Goal: Task Accomplishment & Management: Use online tool/utility

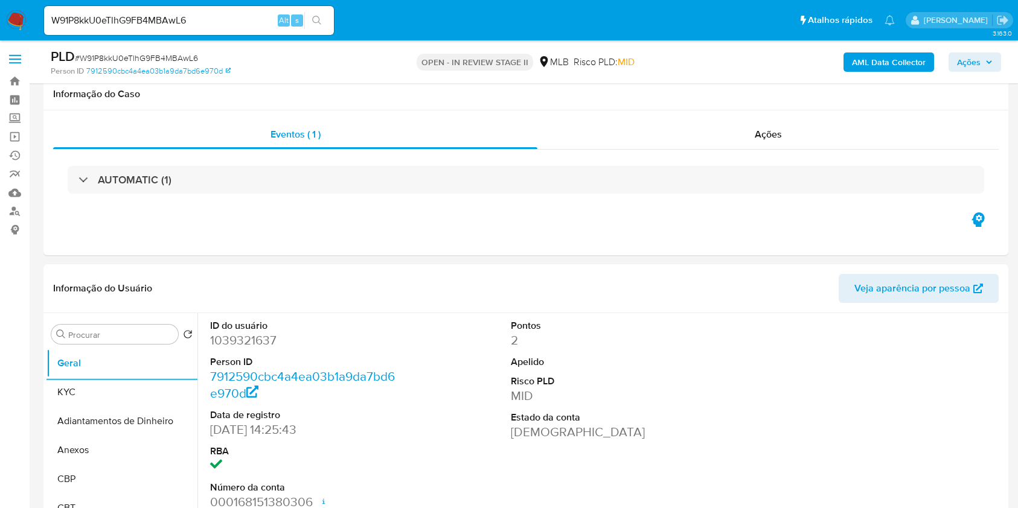
select select "10"
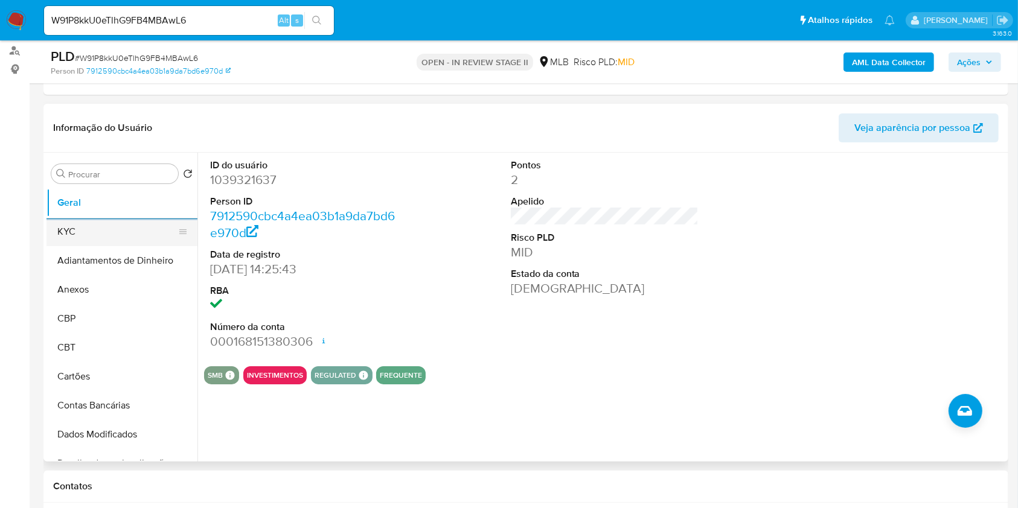
click at [105, 237] on button "KYC" at bounding box center [116, 231] width 141 height 29
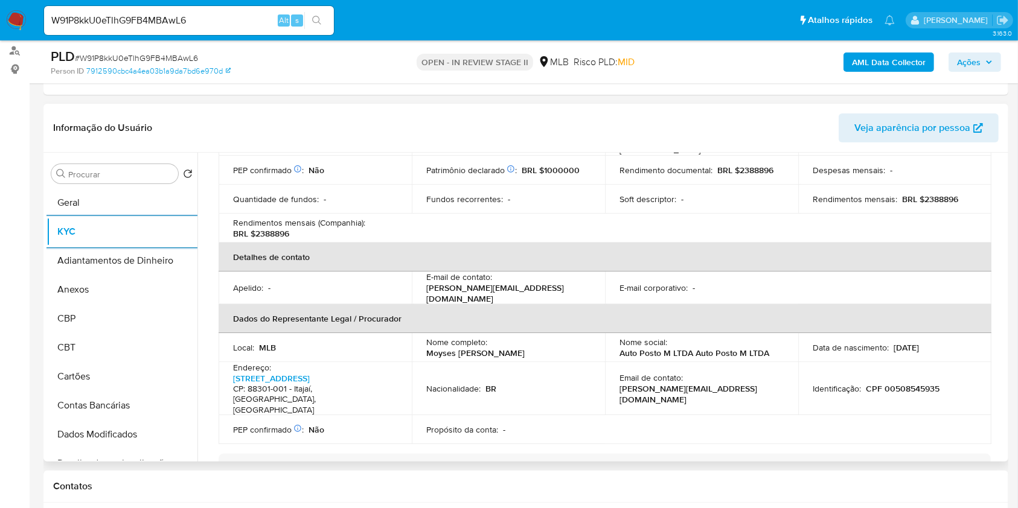
scroll to position [322, 0]
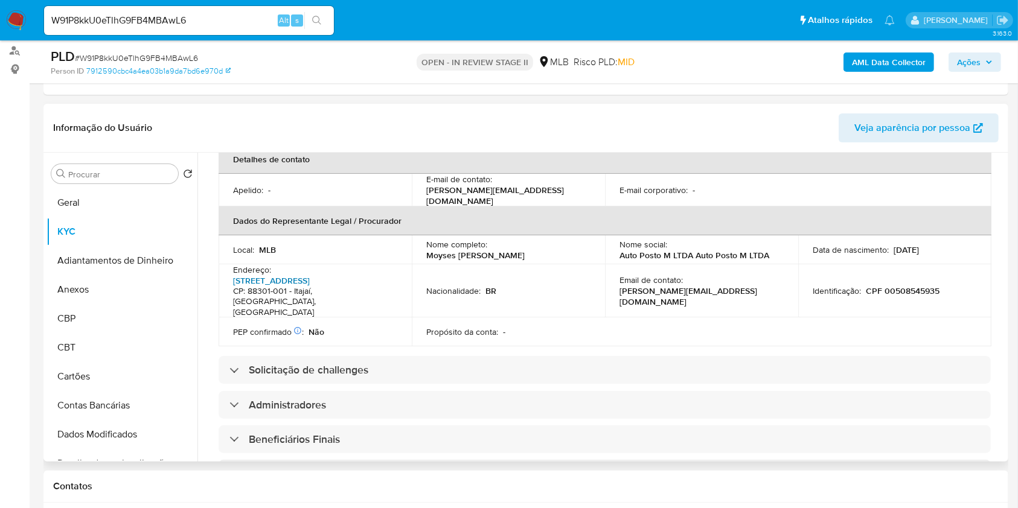
click at [310, 275] on link "Herciio Luz 557, Centro" at bounding box center [271, 281] width 77 height 12
click at [116, 176] on input "Procurar" at bounding box center [120, 174] width 105 height 11
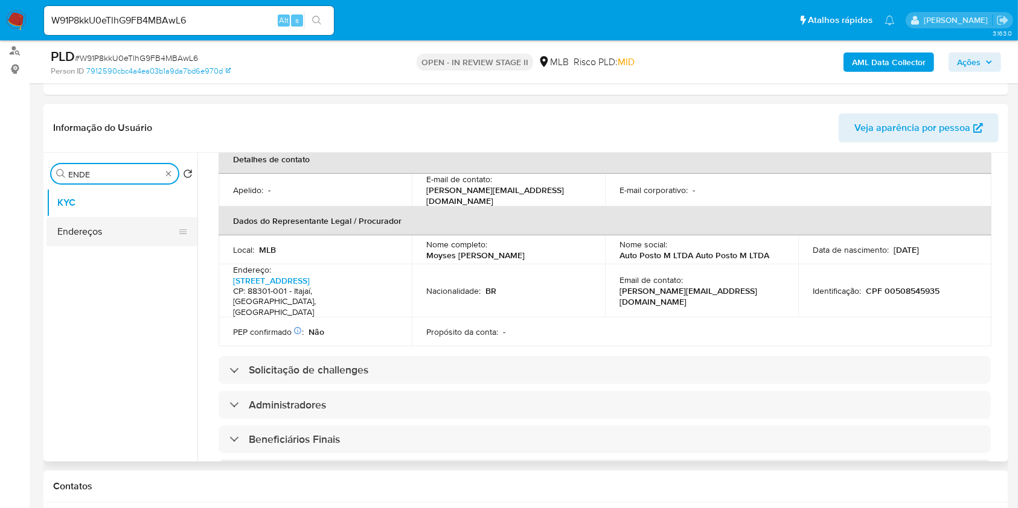
type input "ENDE"
click at [111, 240] on button "Endereços" at bounding box center [121, 231] width 151 height 29
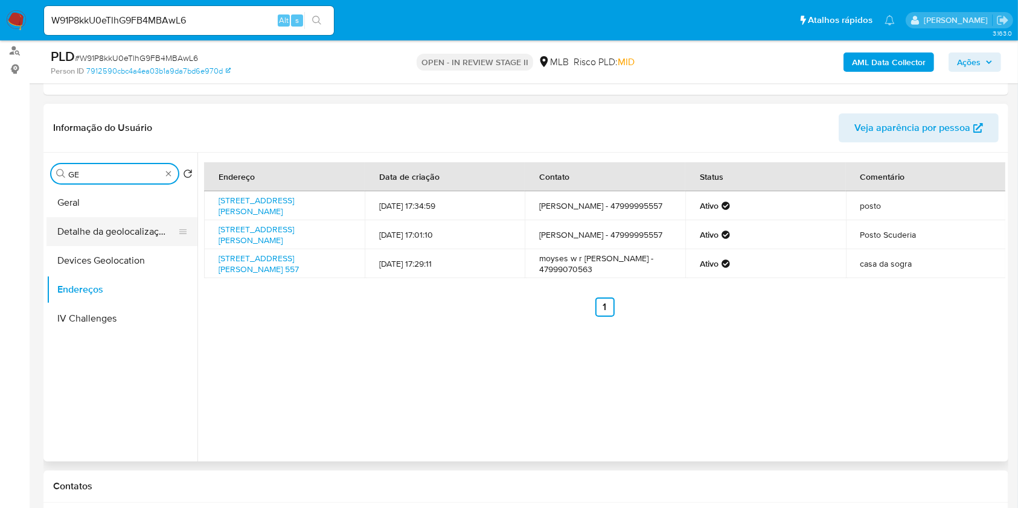
type input "GE"
click at [116, 225] on button "Detalhe da geolocalização" at bounding box center [116, 231] width 141 height 29
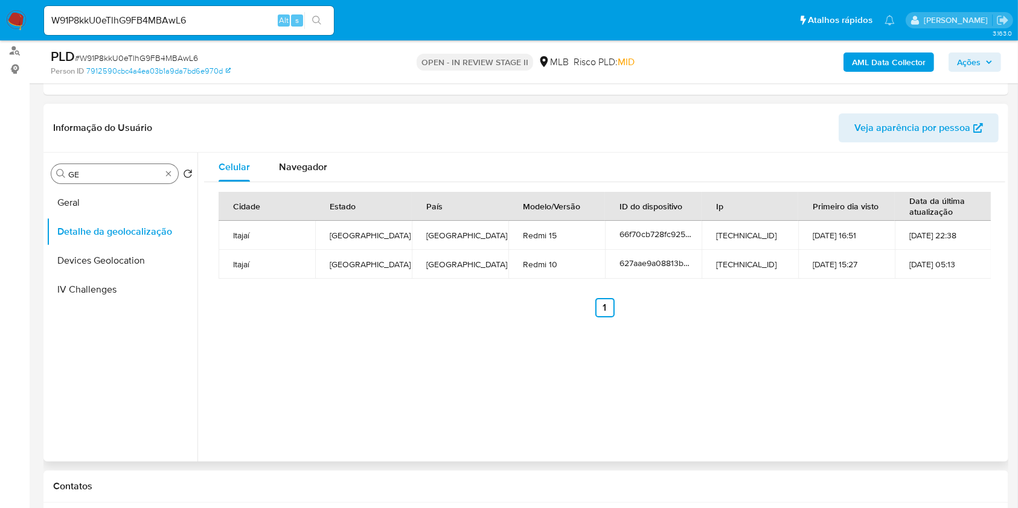
click at [173, 174] on div "Procurar GE" at bounding box center [114, 173] width 127 height 19
click at [162, 172] on div "Procurar GE" at bounding box center [114, 173] width 127 height 19
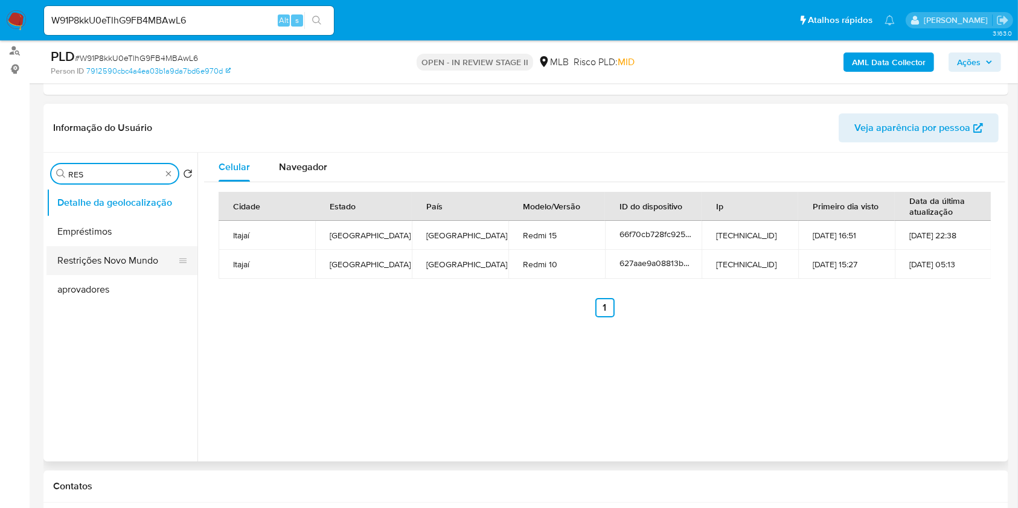
type input "RES"
click at [126, 265] on button "Restrições Novo Mundo" at bounding box center [121, 260] width 151 height 29
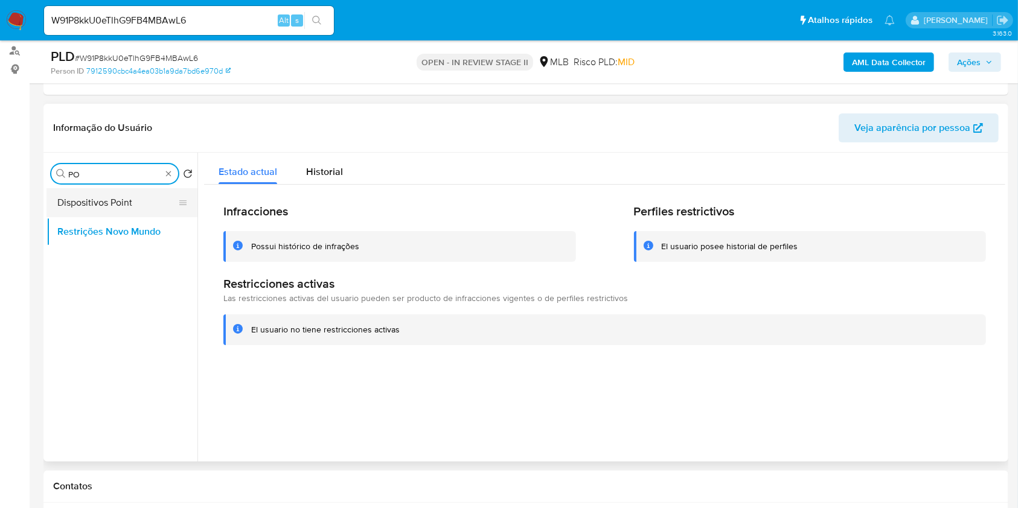
type input "PO"
click at [131, 205] on button "Dispositivos Point" at bounding box center [116, 202] width 141 height 29
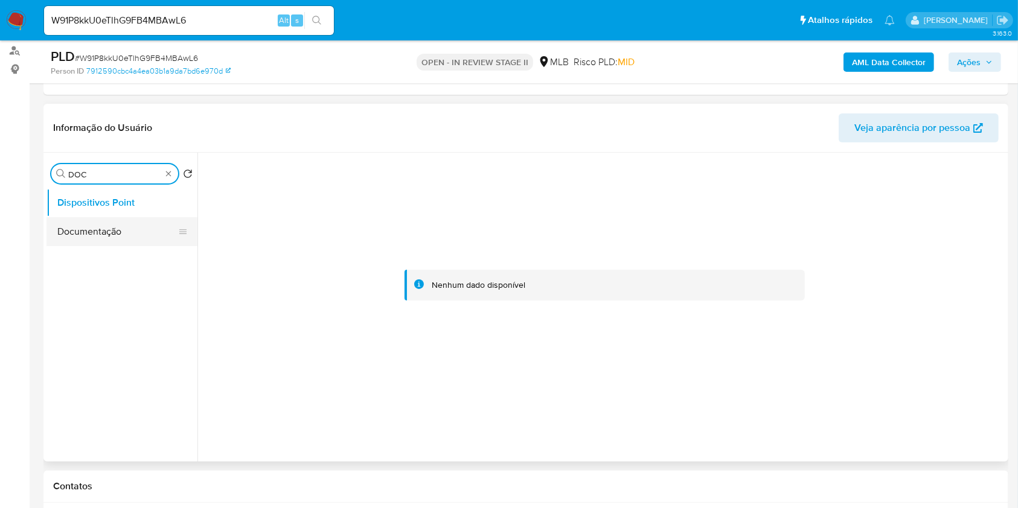
type input "DOC"
click at [100, 231] on button "Documentação" at bounding box center [121, 231] width 151 height 29
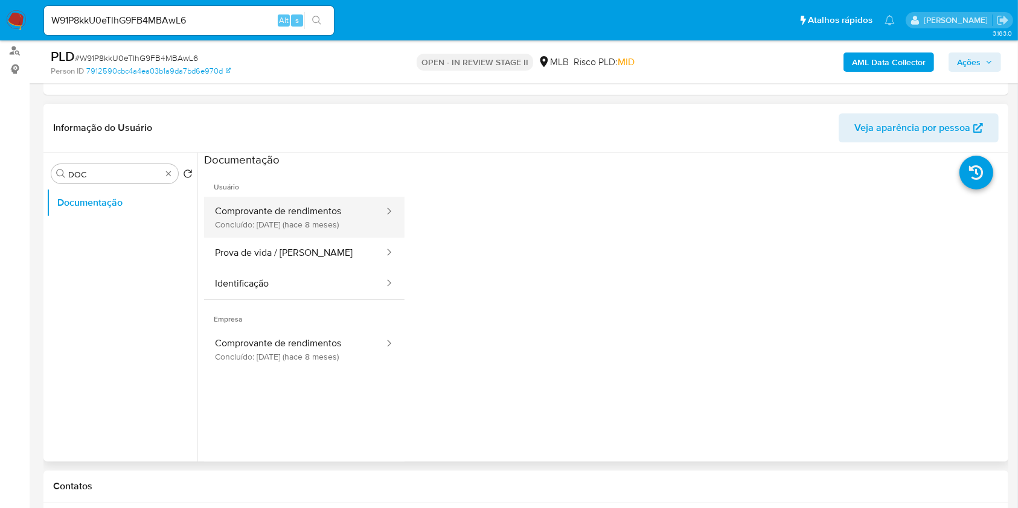
drag, startPoint x: 299, startPoint y: 219, endPoint x: 318, endPoint y: 220, distance: 19.4
click at [299, 219] on button "Comprovante de rendimentos Concluído: 31/01/2025 (hace 8 meses)" at bounding box center [294, 217] width 181 height 41
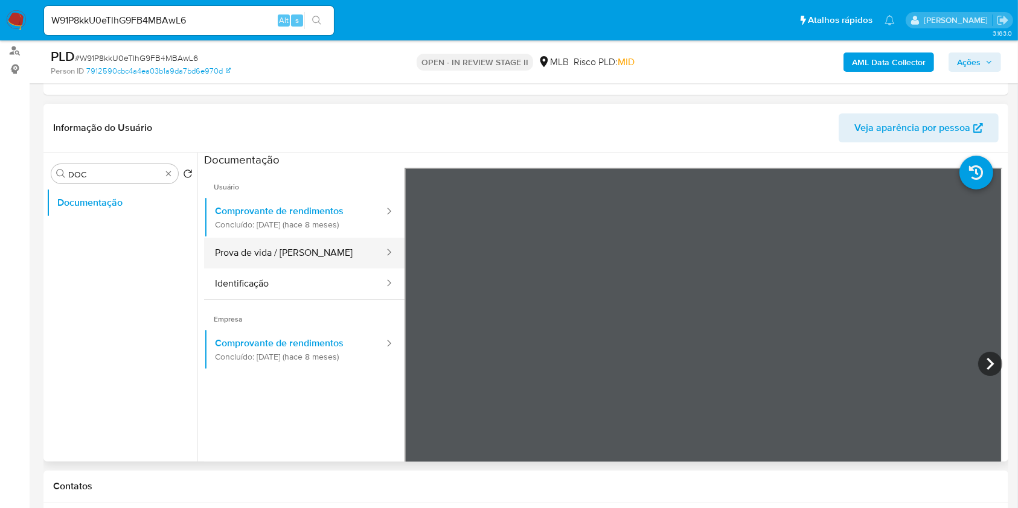
click at [317, 261] on button "Prova de vida / Selfie" at bounding box center [294, 253] width 181 height 31
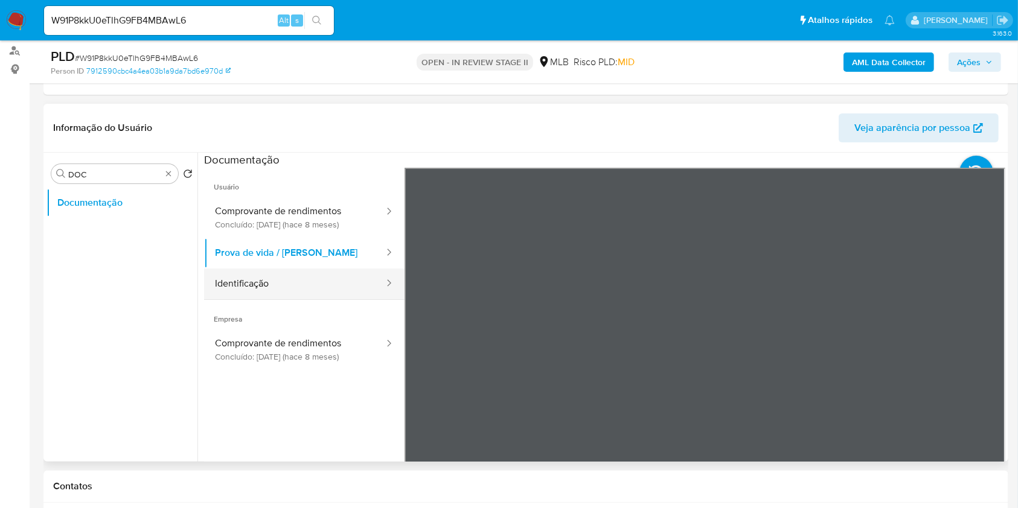
click at [308, 287] on button "Identificação" at bounding box center [294, 284] width 181 height 31
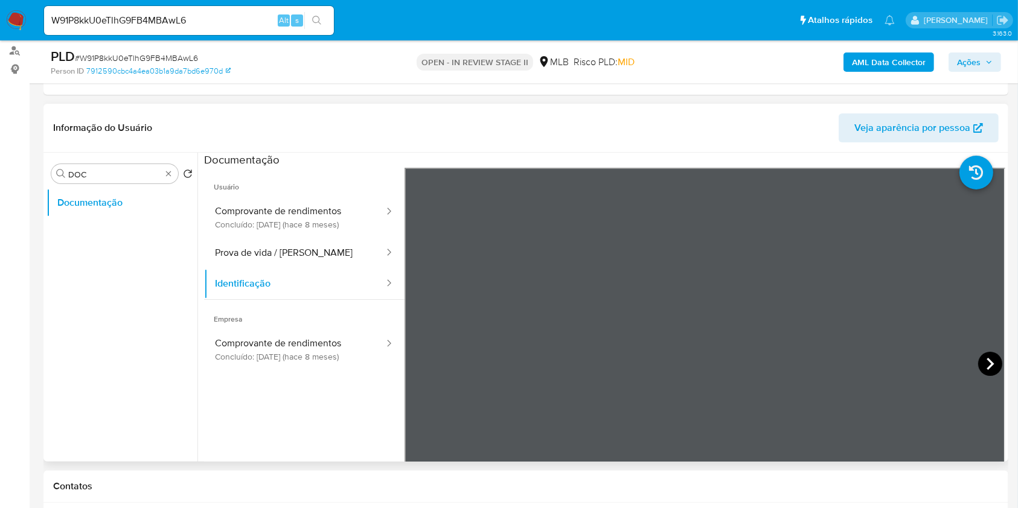
click at [983, 365] on icon at bounding box center [990, 364] width 24 height 24
click at [423, 360] on icon at bounding box center [419, 364] width 24 height 24
click at [261, 257] on button "Prova de vida / Selfie" at bounding box center [294, 253] width 181 height 31
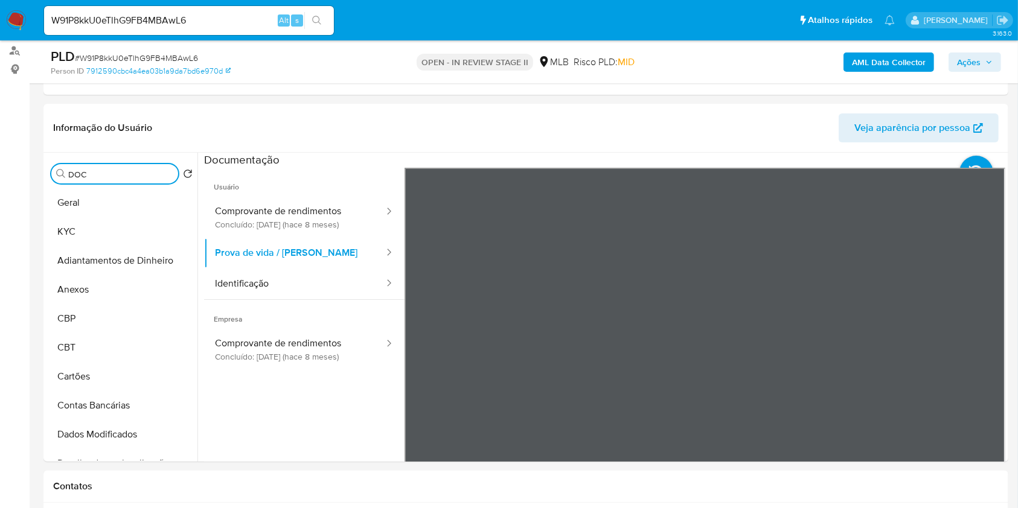
click at [902, 53] on b "AML Data Collector" at bounding box center [889, 62] width 74 height 19
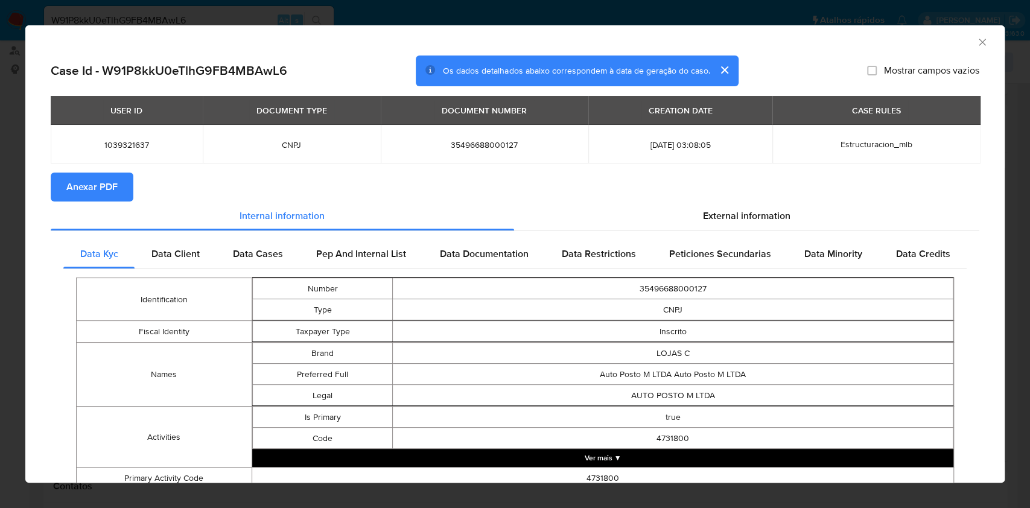
click at [89, 191] on span "Anexar PDF" at bounding box center [91, 187] width 51 height 27
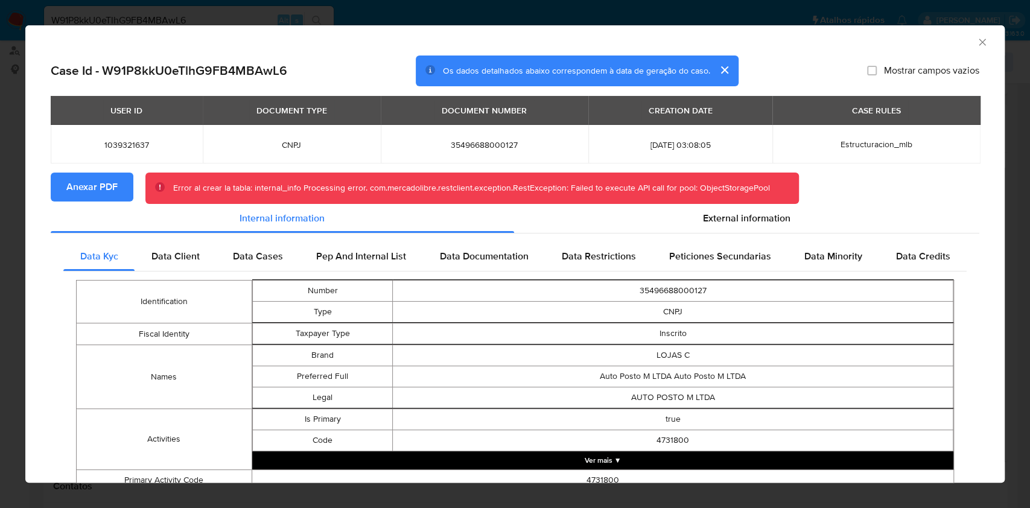
click at [130, 187] on button "Anexar PDF" at bounding box center [92, 187] width 83 height 29
click at [977, 39] on icon "Fechar a janela" at bounding box center [983, 42] width 12 height 12
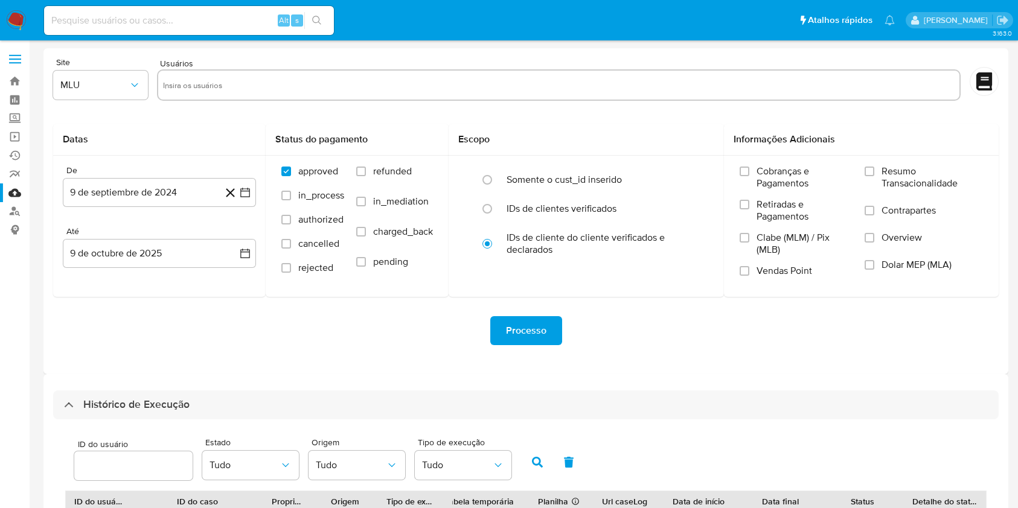
select select "10"
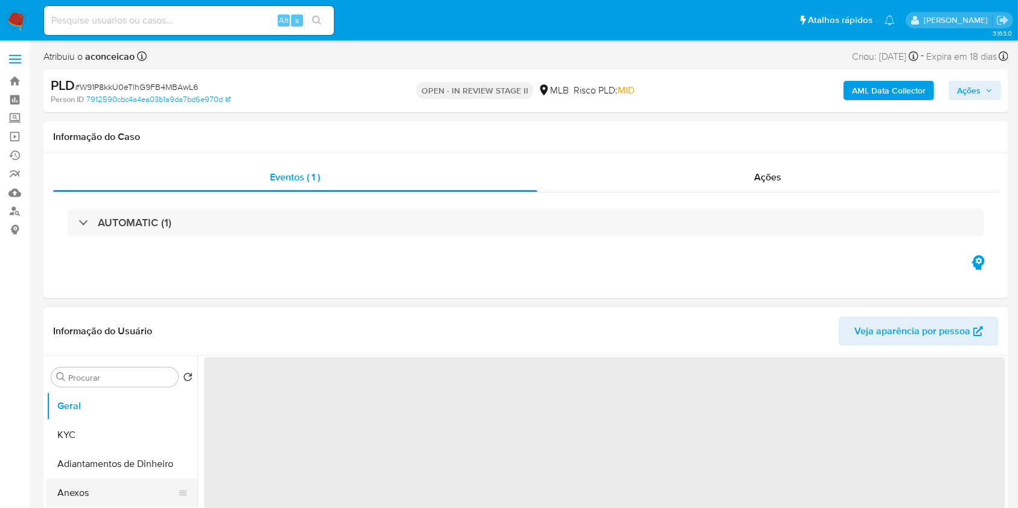
select select "10"
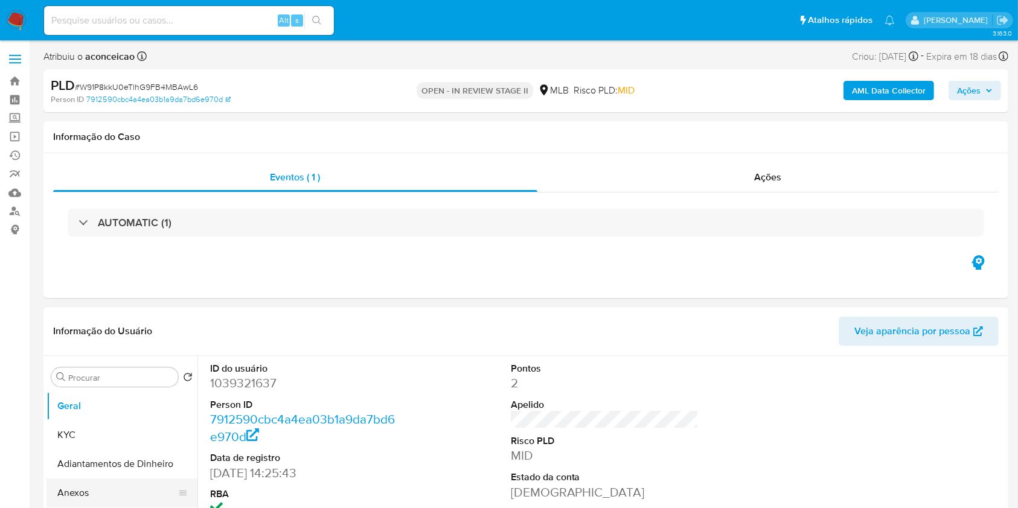
click at [92, 490] on button "Anexos" at bounding box center [116, 493] width 141 height 29
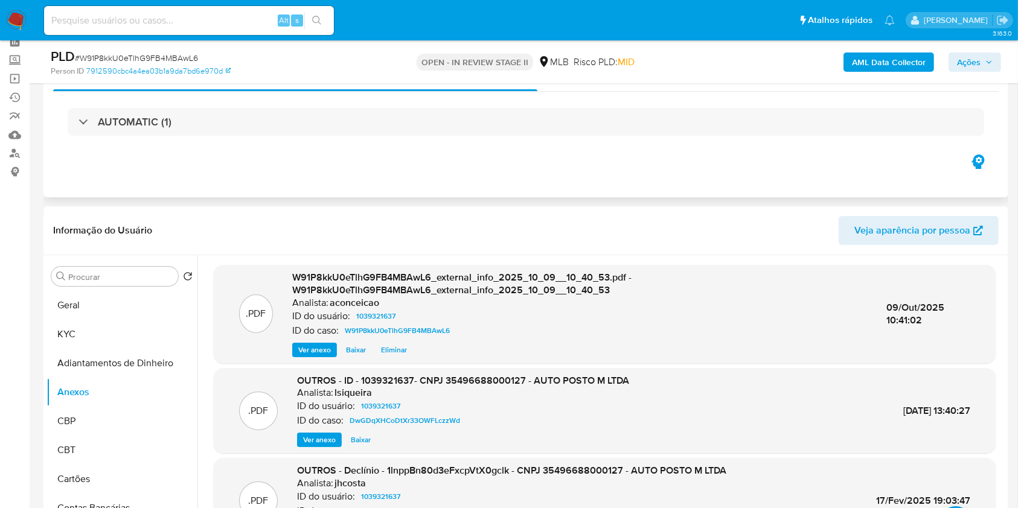
scroll to position [161, 0]
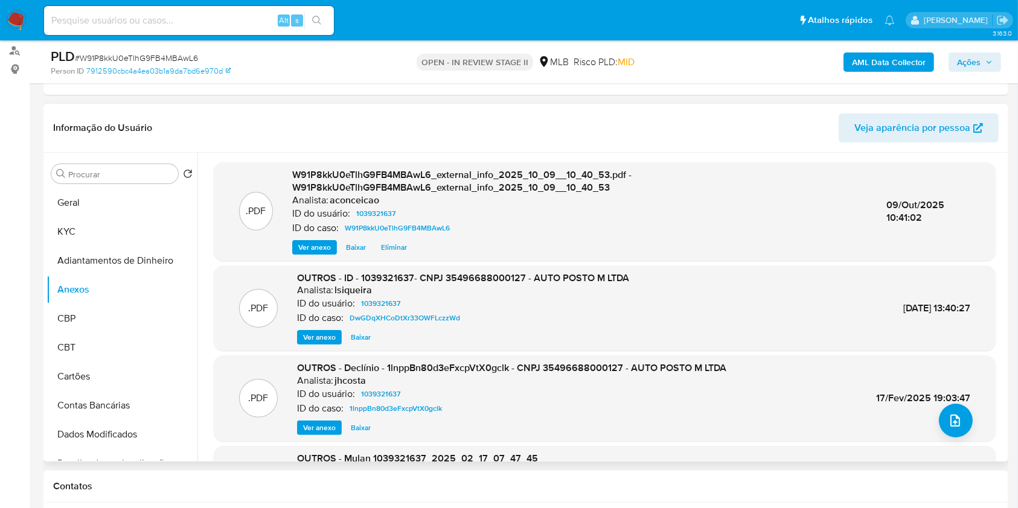
click at [328, 331] on span "Ver anexo" at bounding box center [319, 337] width 33 height 12
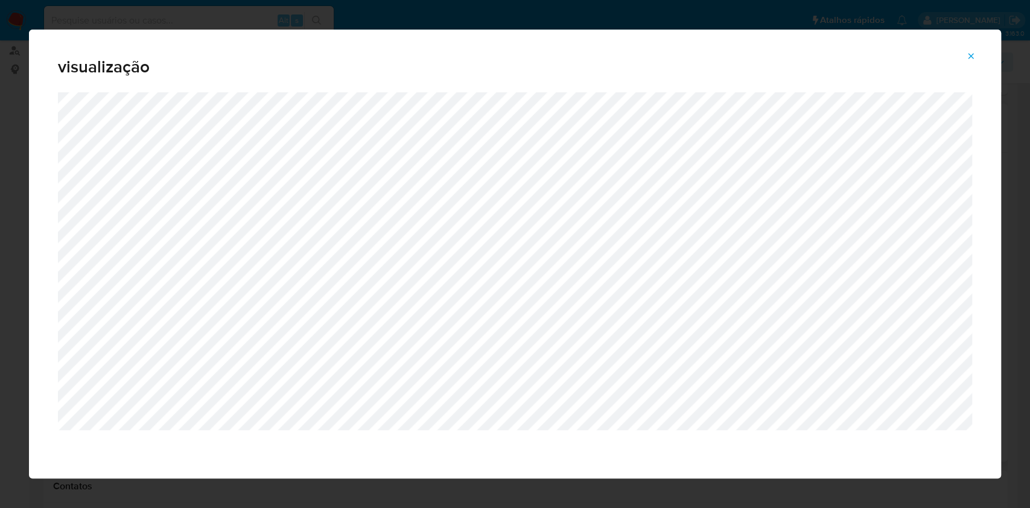
click at [978, 52] on button "Attachment preview" at bounding box center [971, 55] width 27 height 19
